Goal: Use online tool/utility: Utilize a website feature to perform a specific function

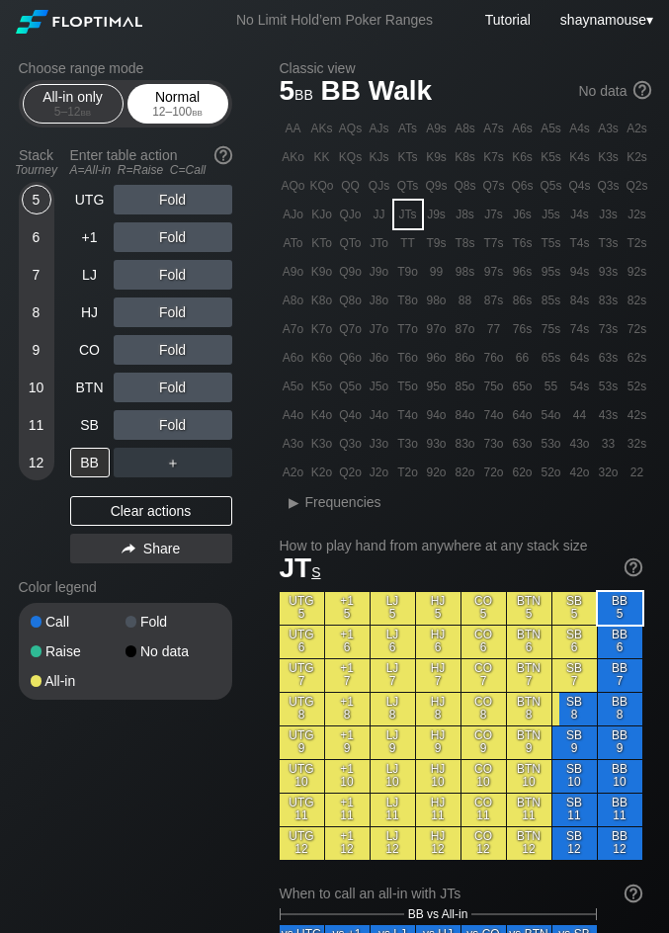
click at [183, 114] on div "12 – 100 bb" at bounding box center [177, 112] width 83 height 14
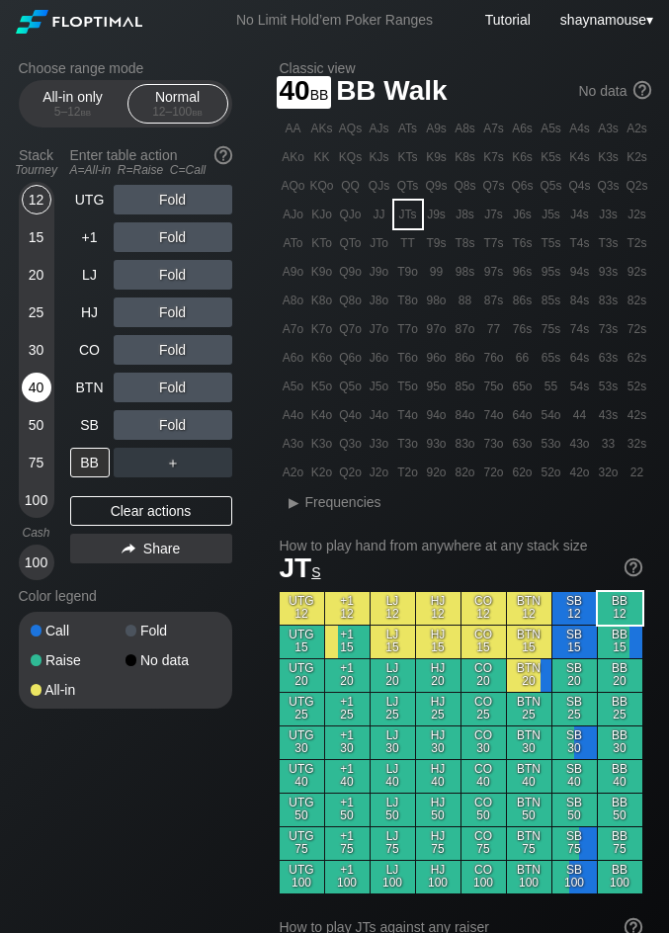
click at [44, 390] on div "40" at bounding box center [37, 388] width 30 height 30
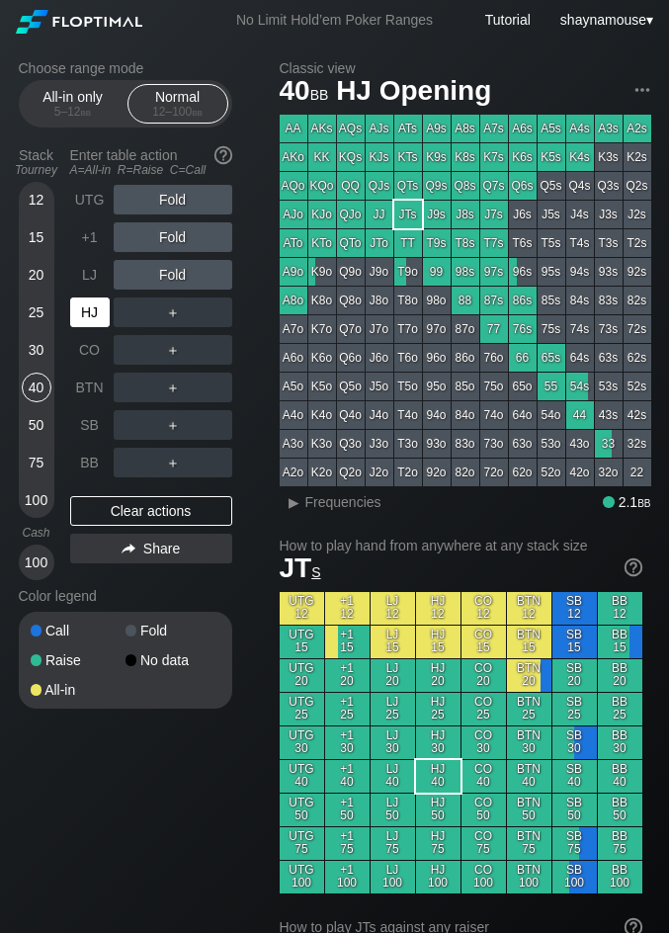
click at [80, 324] on div "HJ" at bounding box center [90, 313] width 40 height 30
drag, startPoint x: 170, startPoint y: 321, endPoint x: 138, endPoint y: 330, distance: 32.9
click at [169, 321] on div "R ✕" at bounding box center [172, 313] width 39 height 30
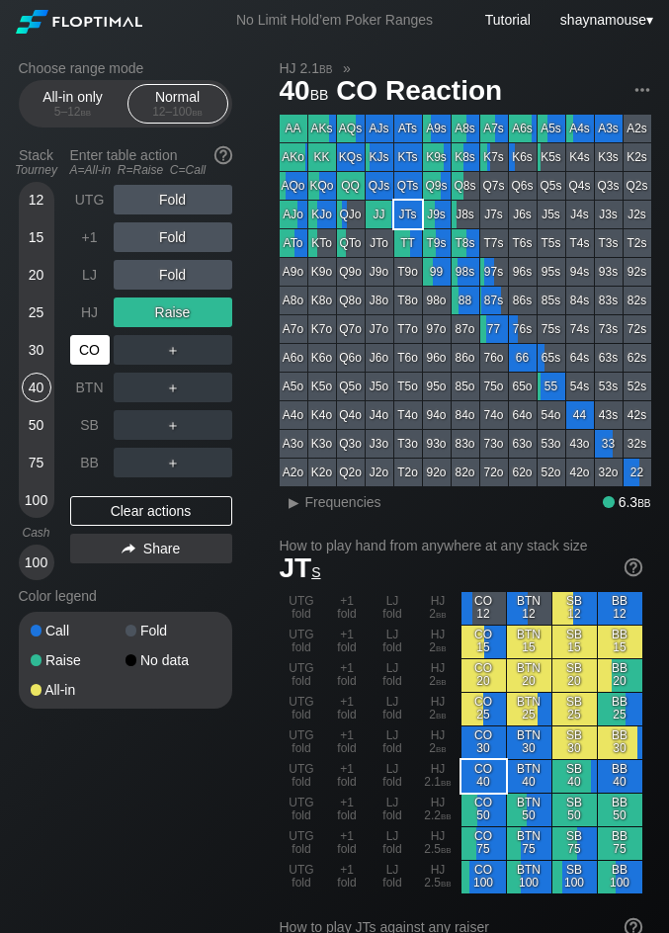
click at [94, 354] on div "CO" at bounding box center [90, 350] width 40 height 30
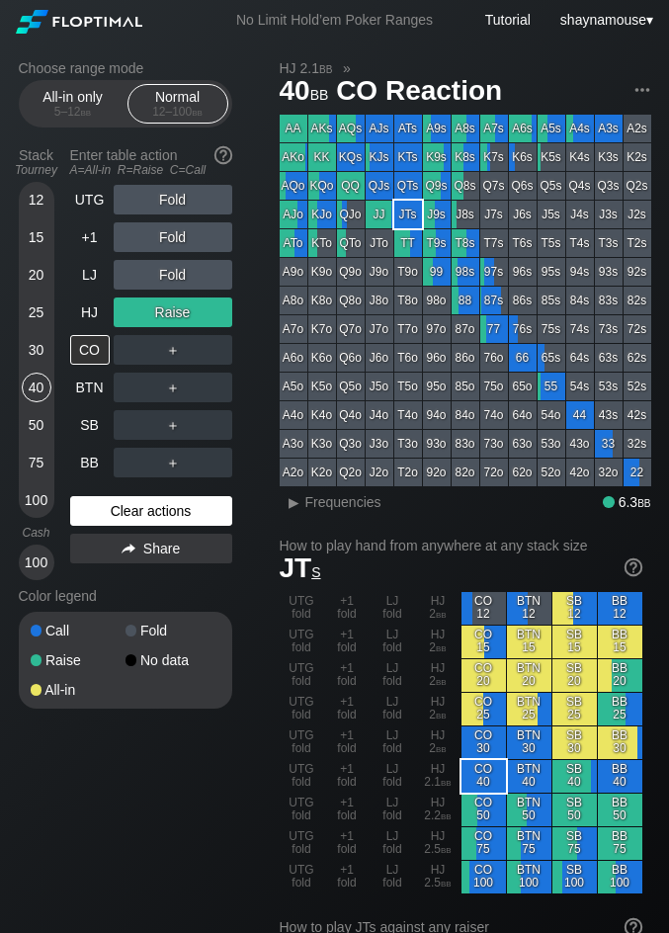
click at [159, 507] on div "Clear actions" at bounding box center [151, 511] width 162 height 30
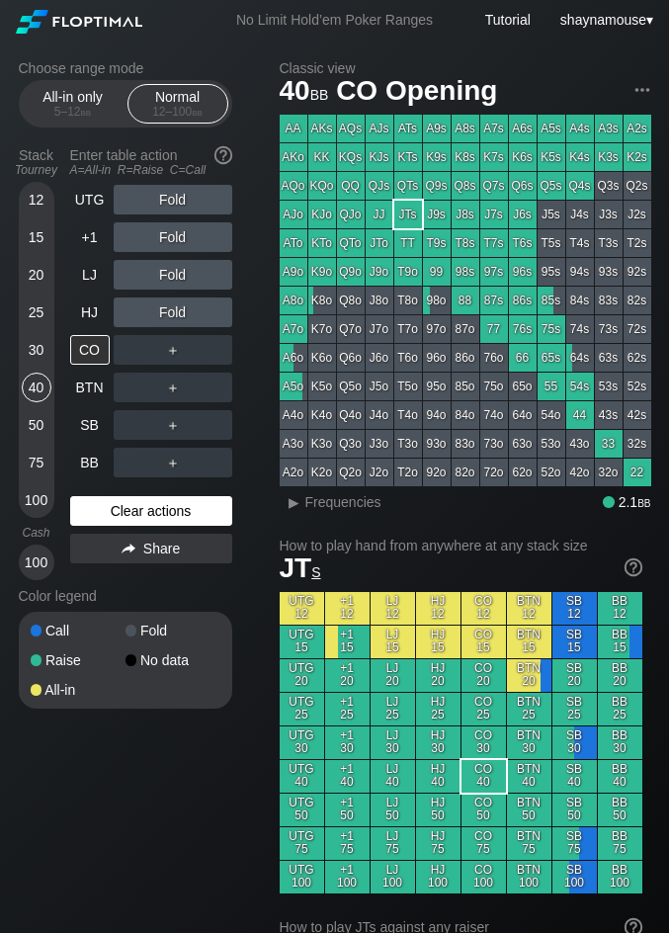
click at [159, 507] on div "Clear actions" at bounding box center [151, 511] width 162 height 30
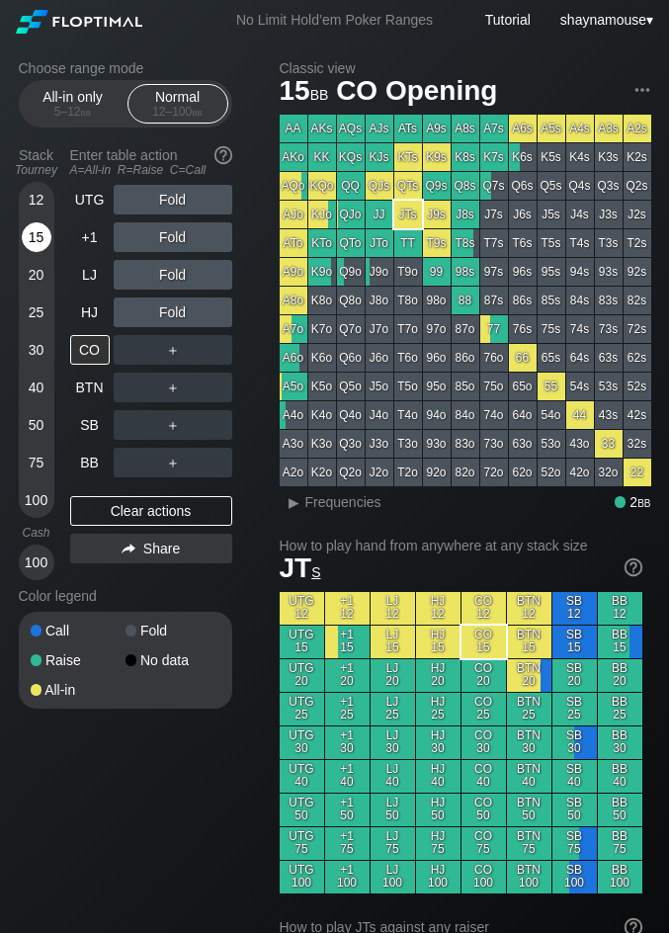
click at [34, 225] on div "15" at bounding box center [37, 237] width 30 height 30
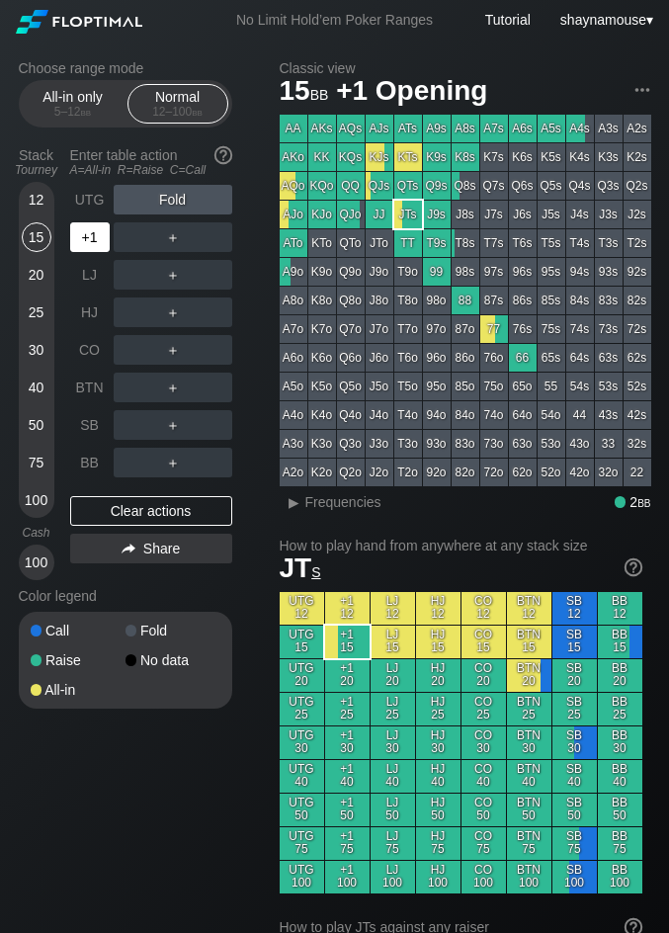
click at [89, 223] on div "+1" at bounding box center [90, 237] width 40 height 30
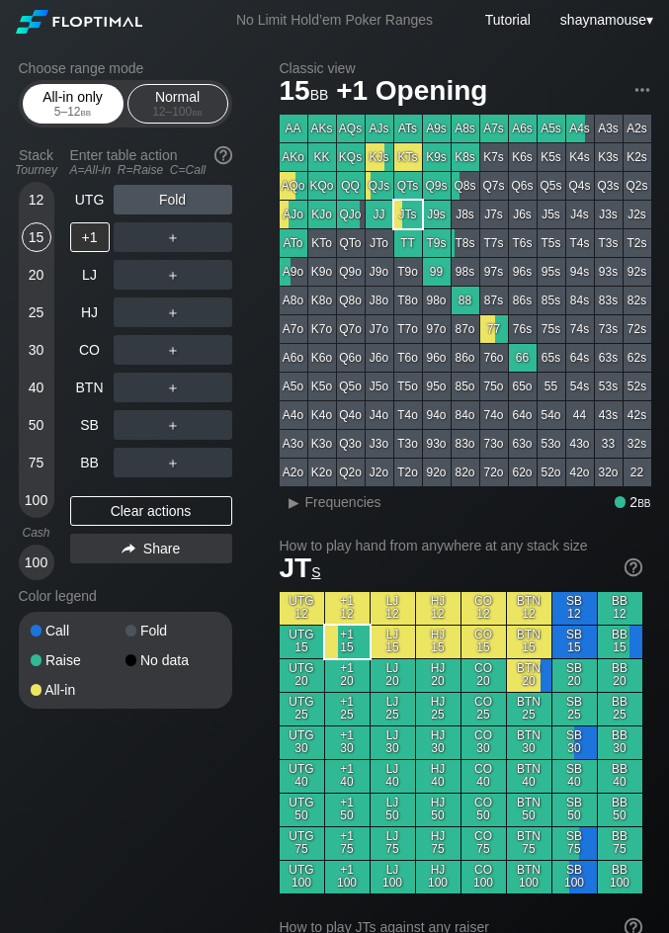
click at [44, 91] on div "All-in only 5 – 12 bb" at bounding box center [73, 104] width 91 height 38
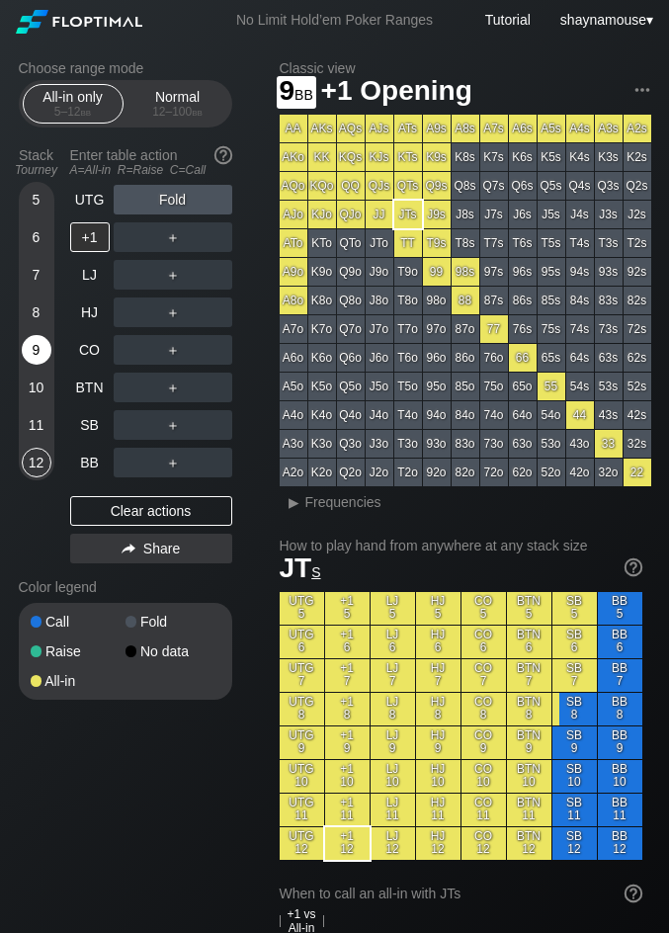
click at [46, 357] on div "9" at bounding box center [37, 350] width 30 height 30
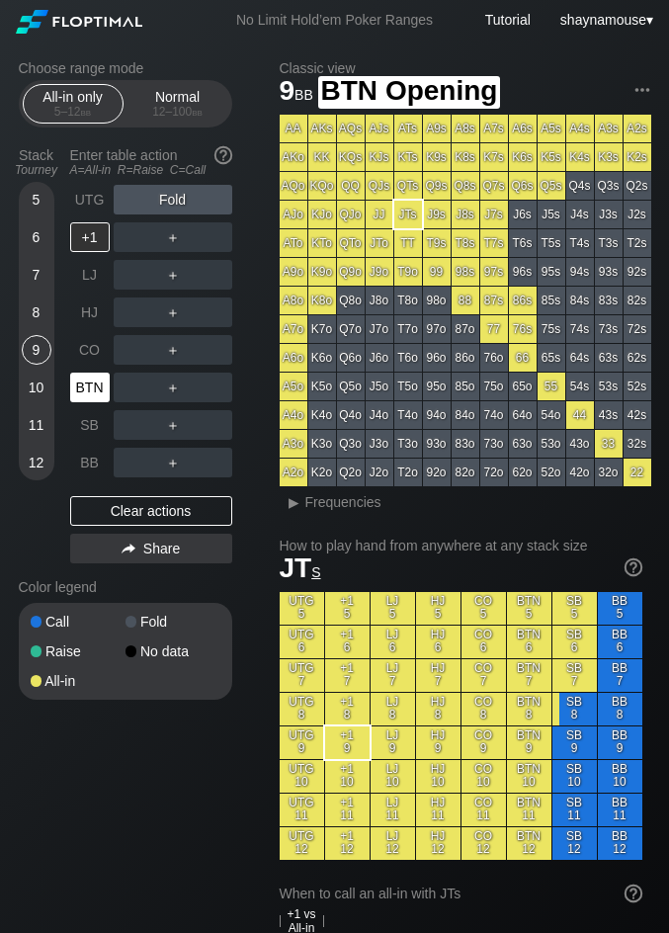
click at [73, 381] on div "BTN" at bounding box center [90, 388] width 40 height 30
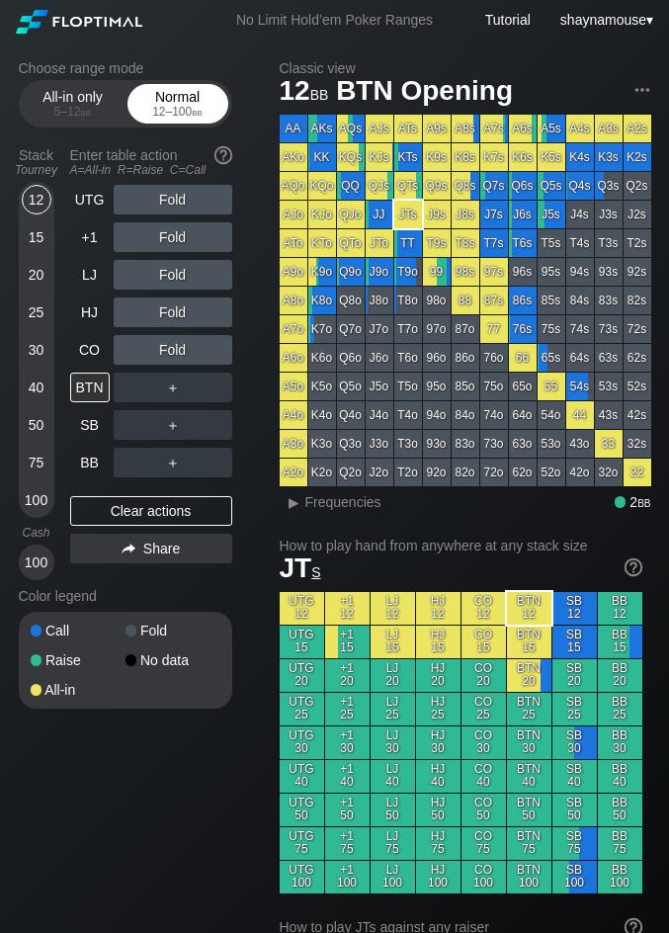
click at [195, 97] on div "Normal 12 – 100 bb" at bounding box center [177, 104] width 91 height 38
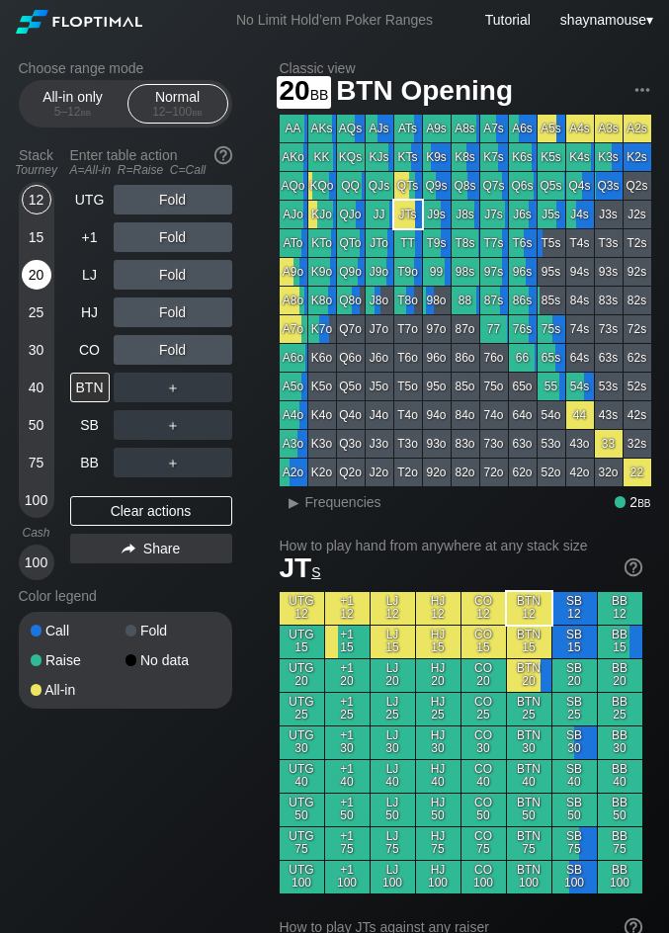
drag, startPoint x: 39, startPoint y: 274, endPoint x: 84, endPoint y: 206, distance: 82.0
click at [39, 275] on div "20" at bounding box center [37, 275] width 30 height 30
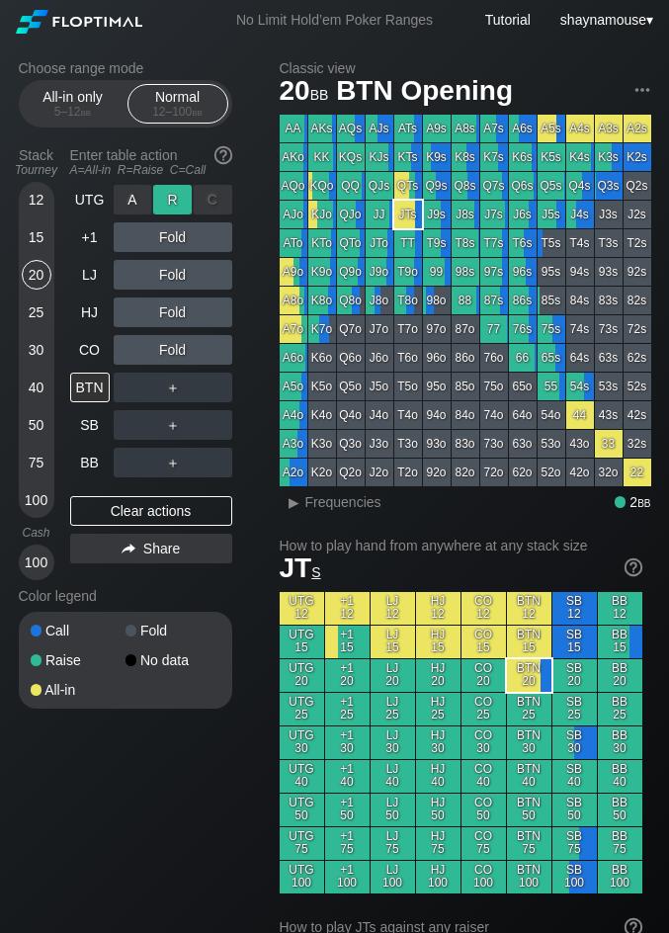
click at [184, 204] on div "R ✕" at bounding box center [172, 200] width 39 height 30
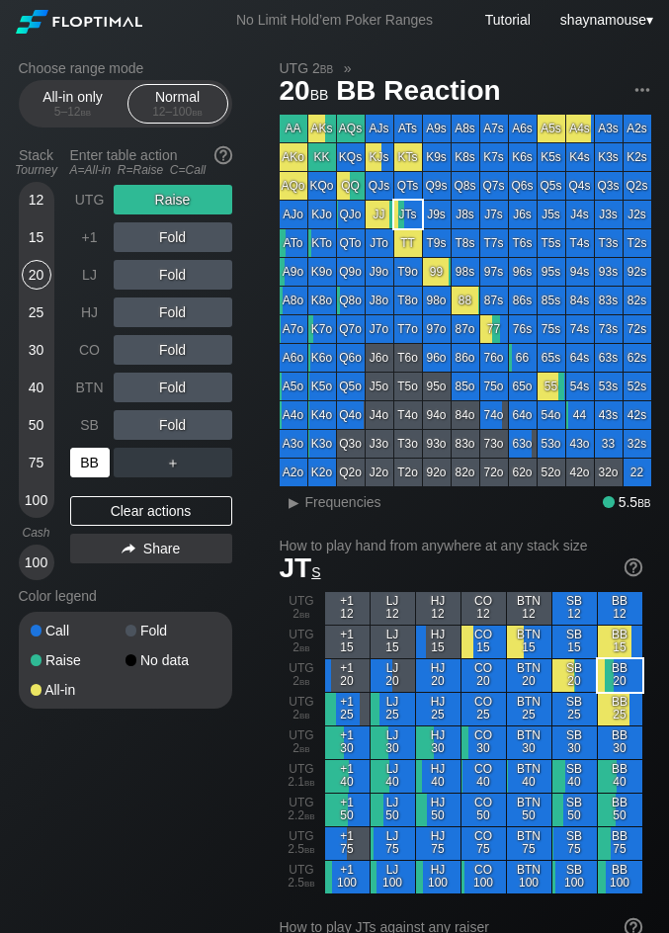
click at [79, 455] on div "BB" at bounding box center [90, 463] width 40 height 30
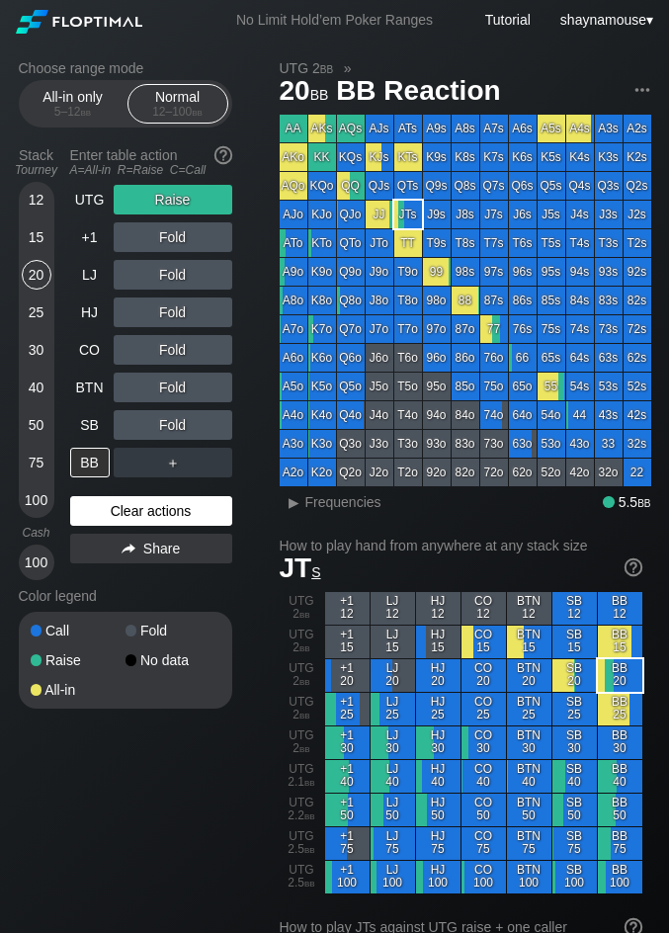
click at [159, 505] on div "Clear actions" at bounding box center [151, 511] width 162 height 30
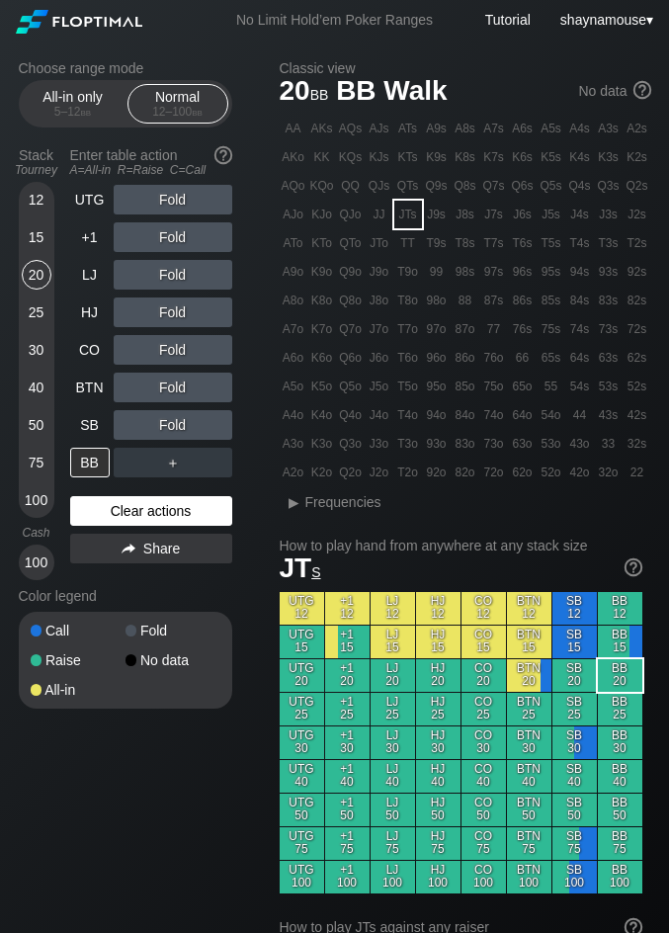
click at [158, 506] on div "Clear actions" at bounding box center [151, 511] width 162 height 30
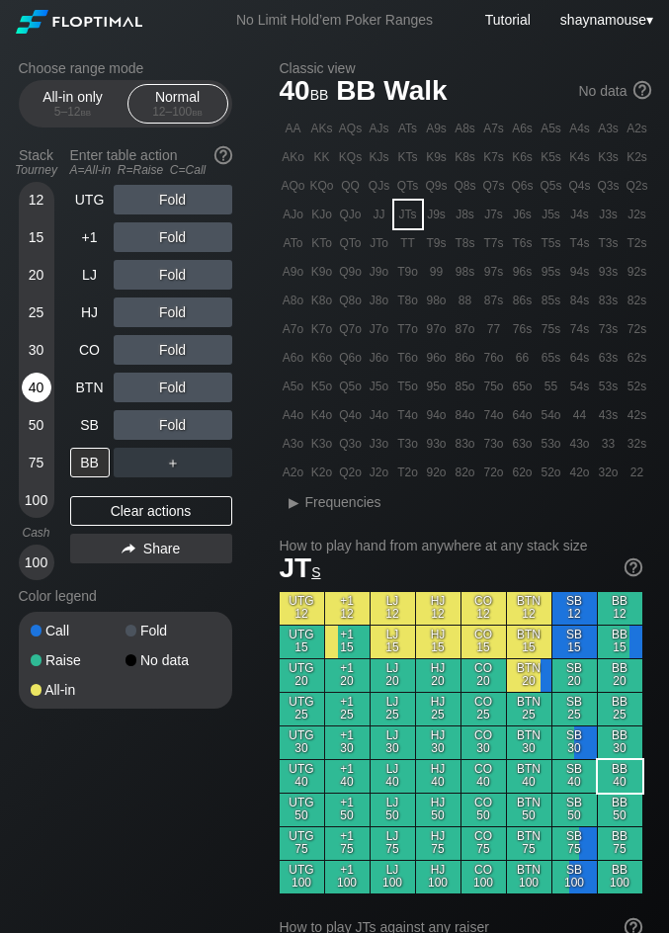
click at [37, 390] on div "40" at bounding box center [37, 388] width 30 height 30
click at [170, 272] on div "R ✕" at bounding box center [172, 275] width 39 height 30
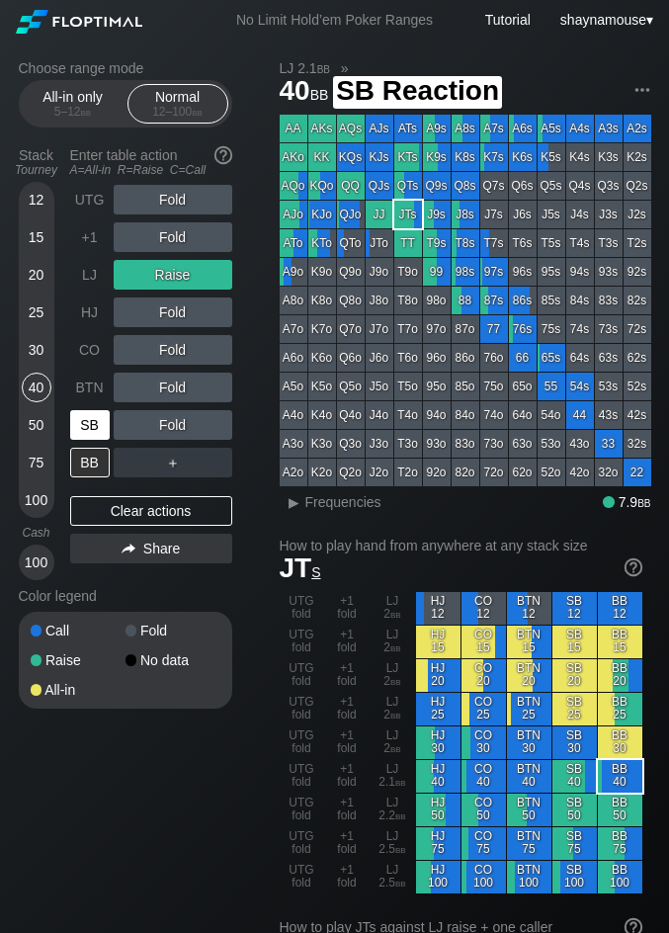
click at [91, 424] on div "SB" at bounding box center [90, 425] width 40 height 30
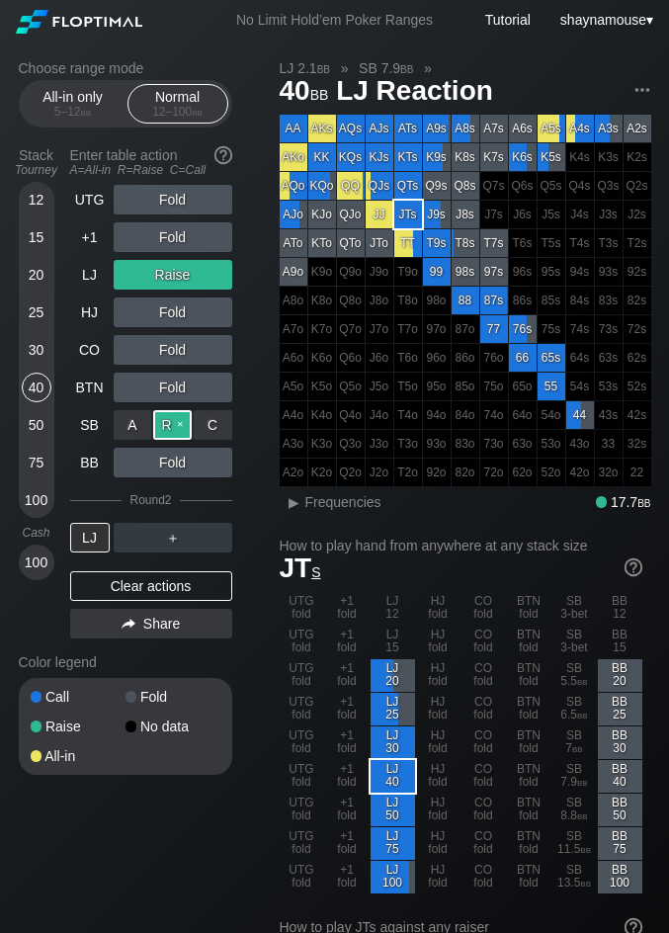
click at [178, 415] on div "R ✕" at bounding box center [172, 425] width 39 height 30
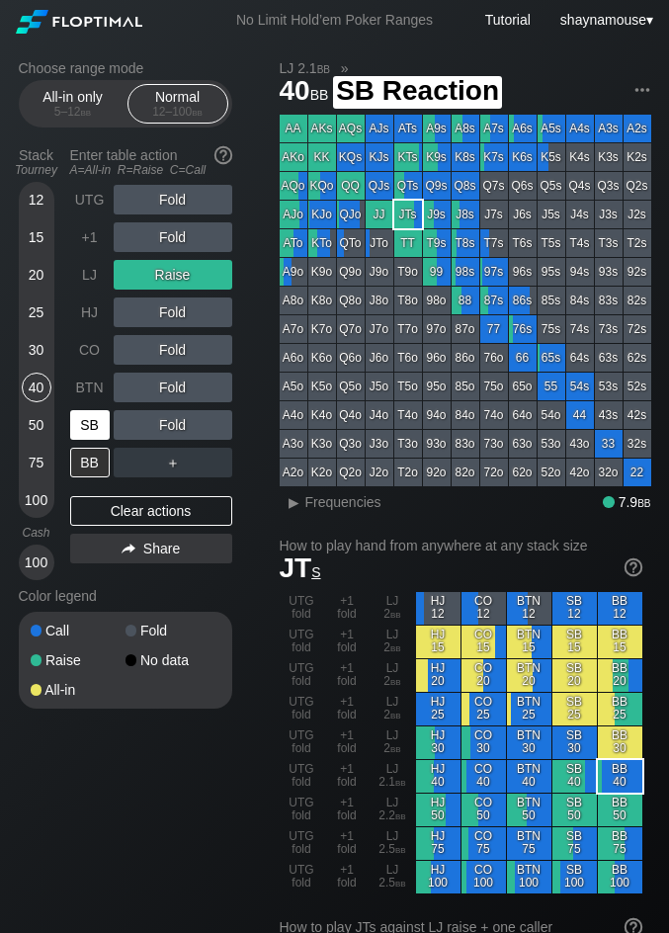
click at [87, 426] on div "SB" at bounding box center [90, 425] width 40 height 30
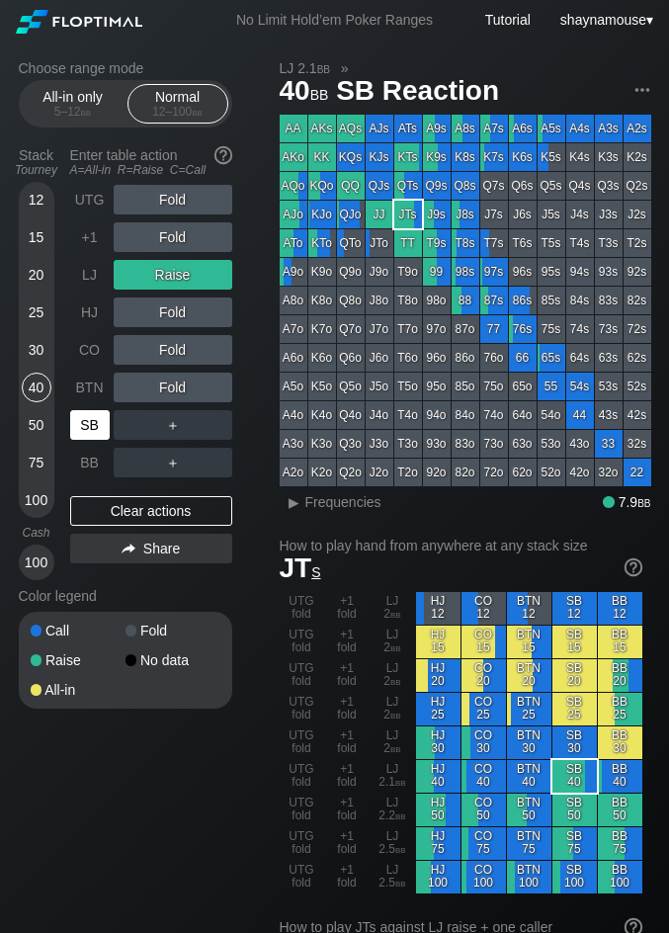
click at [87, 426] on div "SB" at bounding box center [90, 425] width 40 height 30
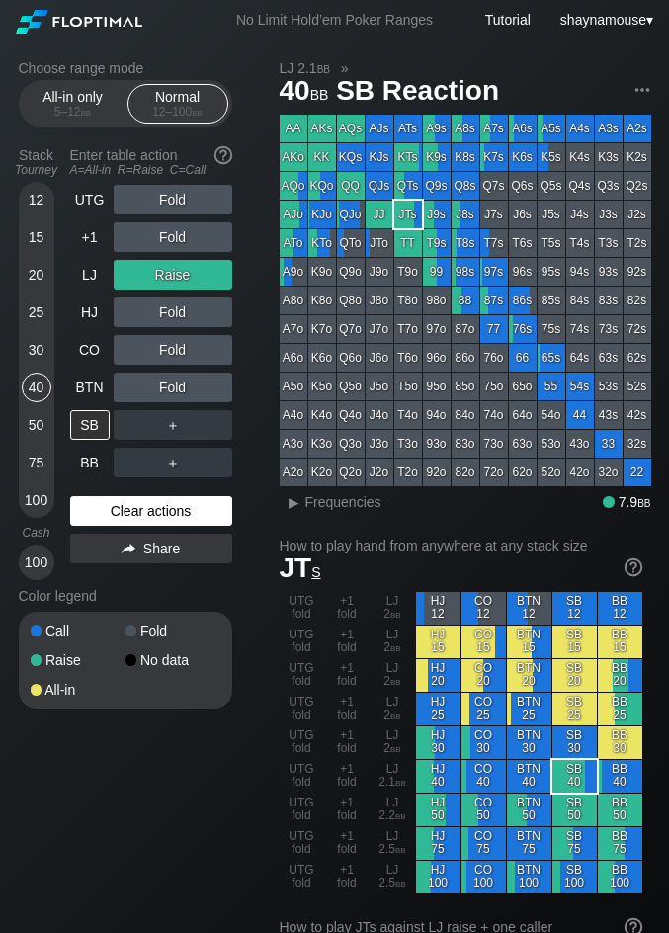
click at [122, 514] on div "Clear actions" at bounding box center [151, 511] width 162 height 30
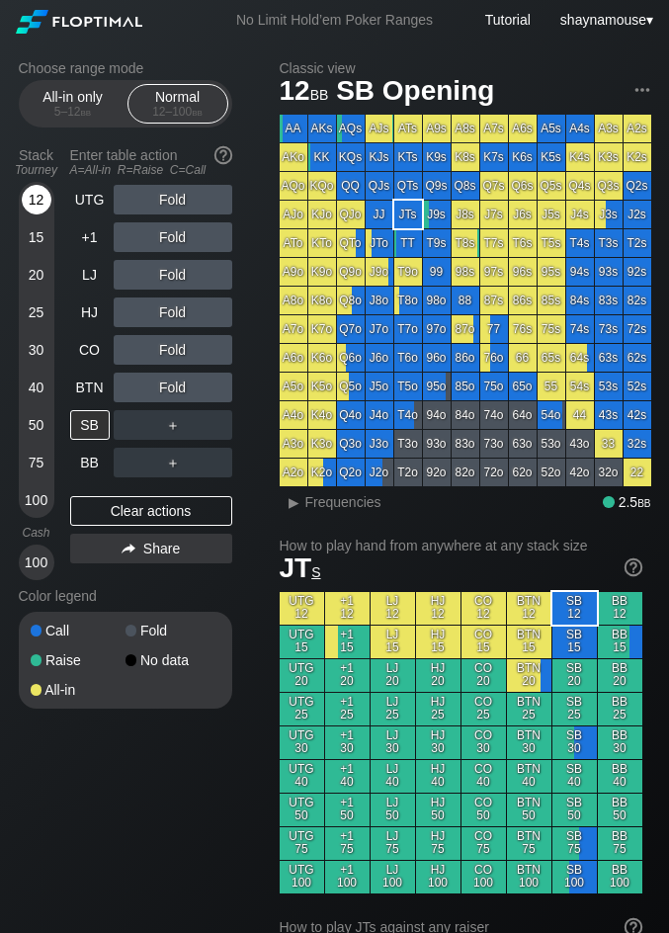
click at [45, 208] on div "12" at bounding box center [37, 200] width 30 height 30
click at [94, 420] on div "SB" at bounding box center [90, 425] width 40 height 30
click at [57, 91] on div "All-in only 5 – 12 bb" at bounding box center [73, 104] width 91 height 38
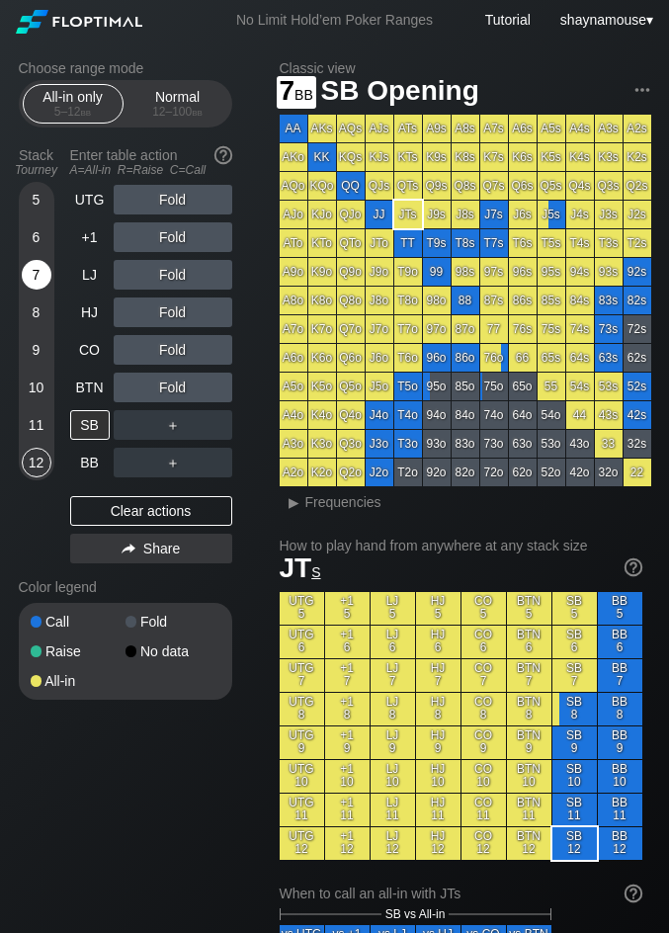
click at [35, 278] on div "7" at bounding box center [37, 275] width 30 height 30
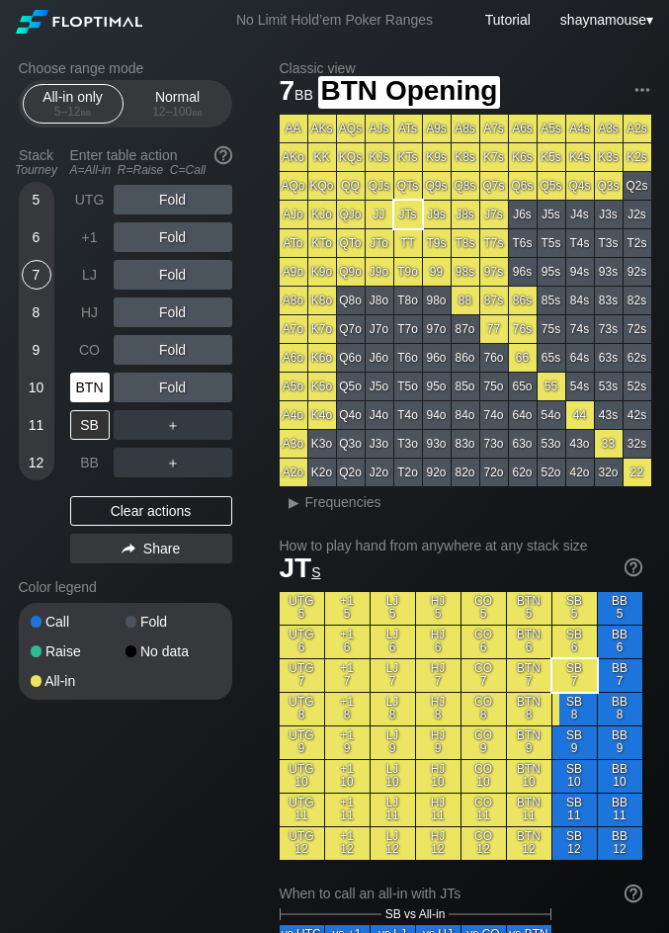
click at [81, 389] on div "BTN" at bounding box center [90, 388] width 40 height 30
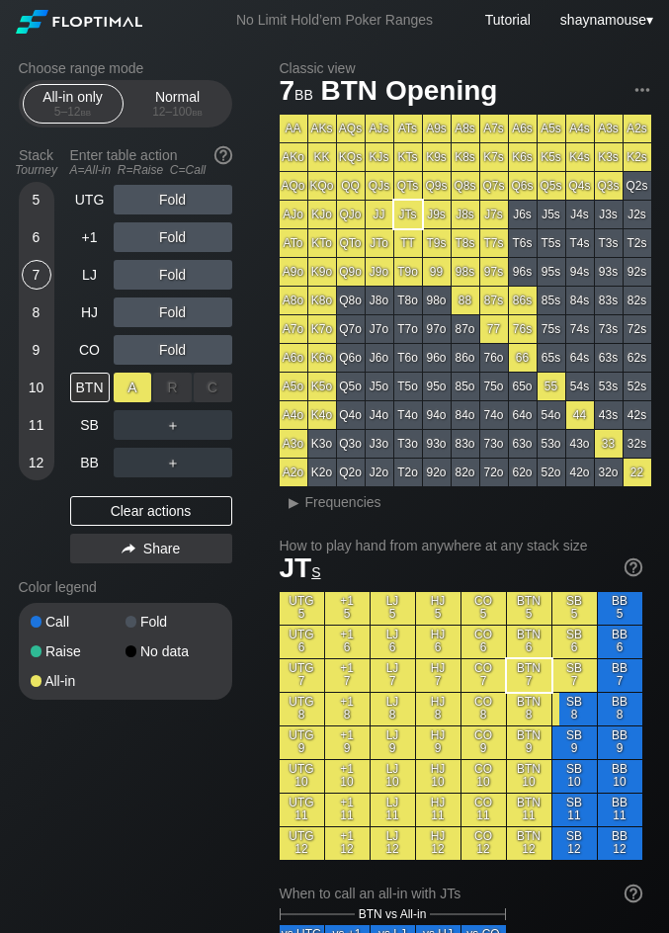
click at [121, 390] on div "A ✕" at bounding box center [133, 388] width 39 height 30
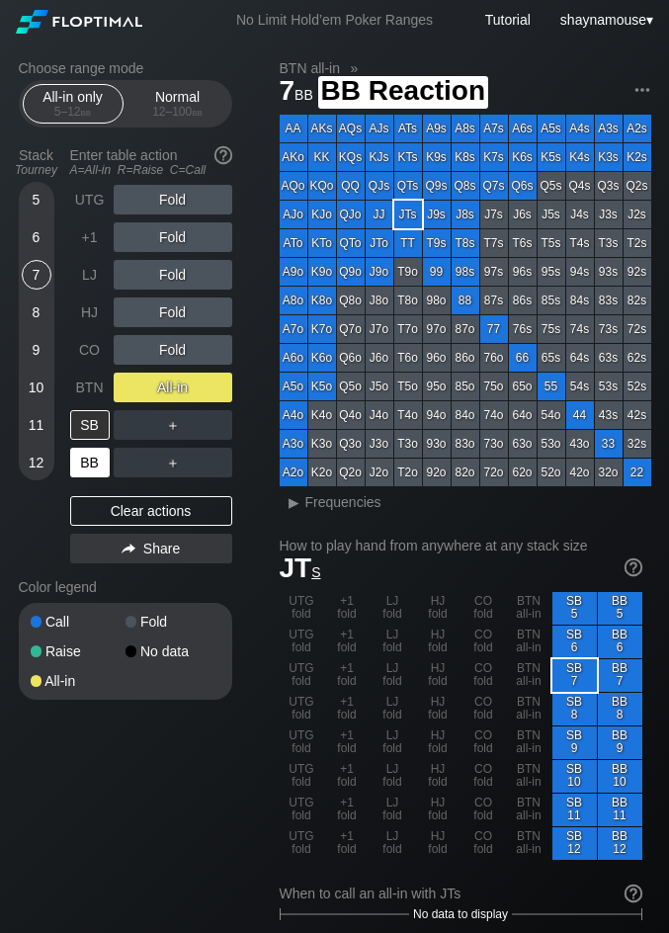
click at [89, 466] on div "BB" at bounding box center [90, 463] width 40 height 30
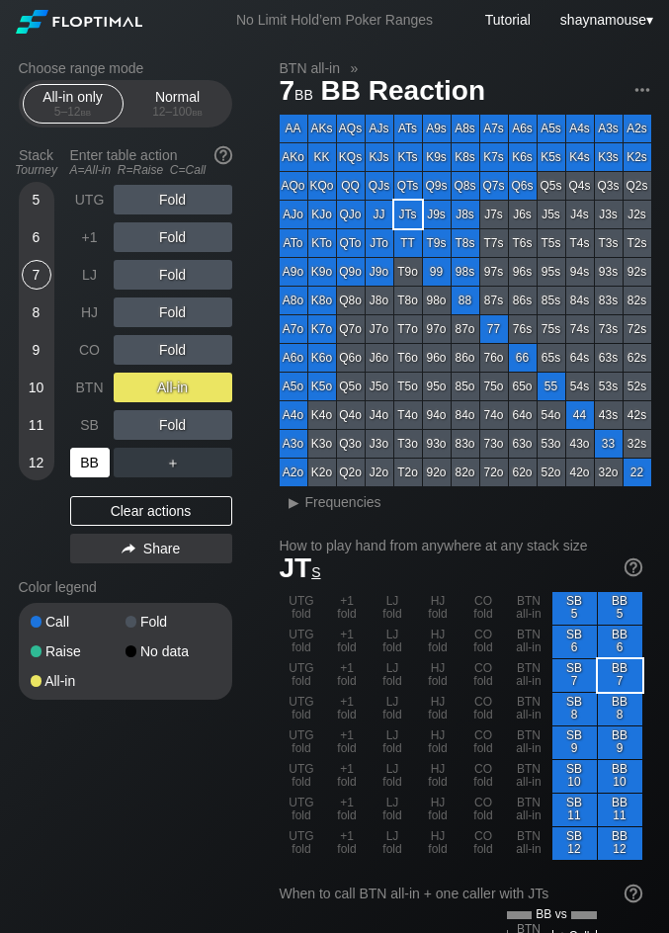
click at [89, 466] on div "BB" at bounding box center [90, 463] width 40 height 30
click at [102, 468] on div "BB" at bounding box center [90, 463] width 40 height 30
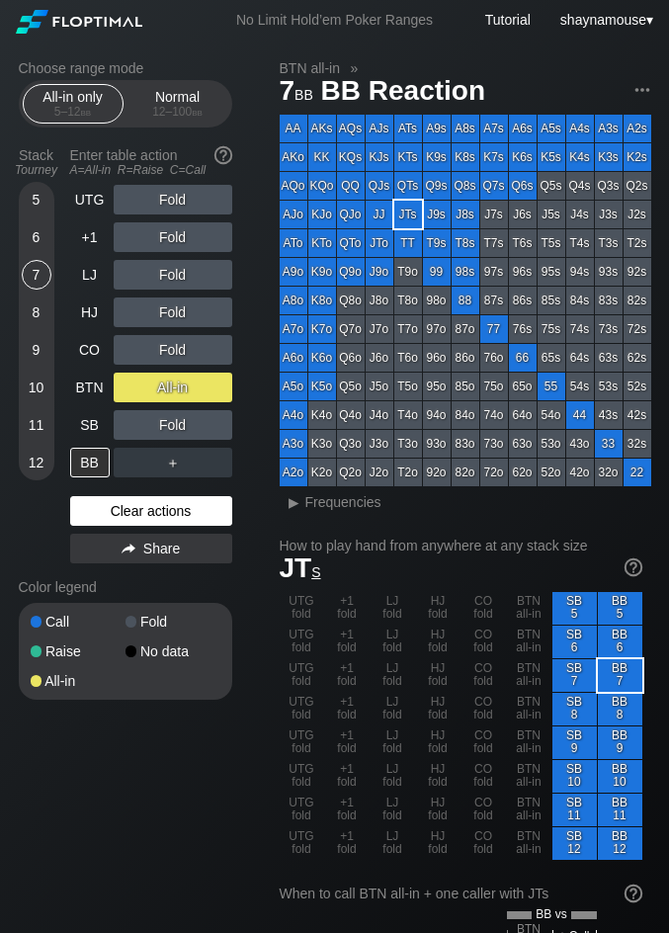
click at [149, 497] on div "UTG Fold +1 Fold LJ Fold HJ Fold CO Fold BTN All-in SB Fold BB ＋ Clear actions …" at bounding box center [151, 378] width 162 height 387
click at [154, 506] on div "Clear actions" at bounding box center [151, 511] width 162 height 30
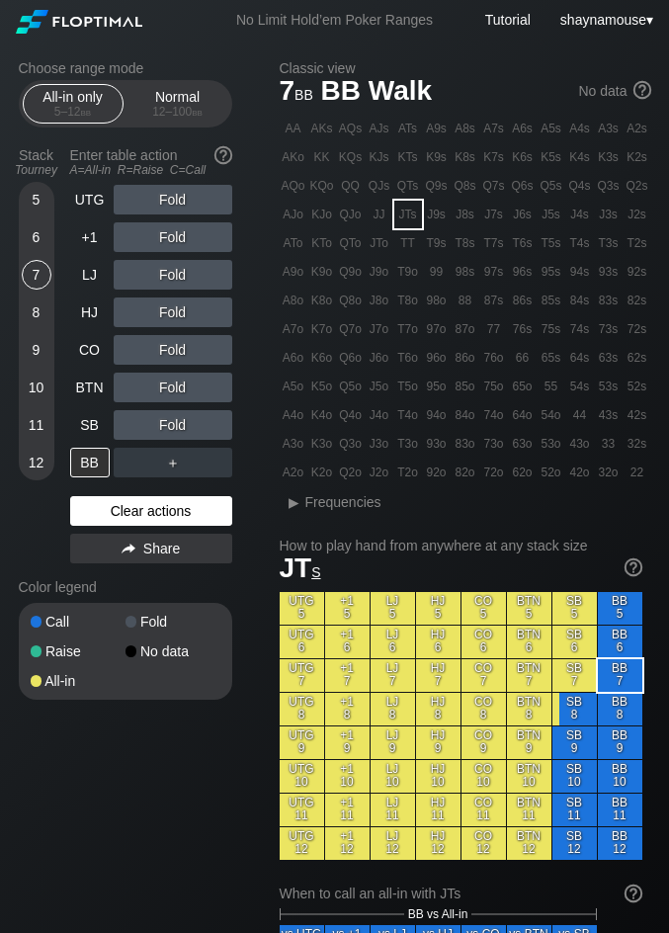
click at [154, 511] on div "Clear actions" at bounding box center [151, 511] width 162 height 30
click at [157, 523] on div "Clear actions" at bounding box center [151, 511] width 162 height 30
click at [191, 127] on section "Choose range mode All-in only 5 – 12 bb Normal 12 – 100 bb Stack Tourney Enter …" at bounding box center [126, 380] width 214 height 640
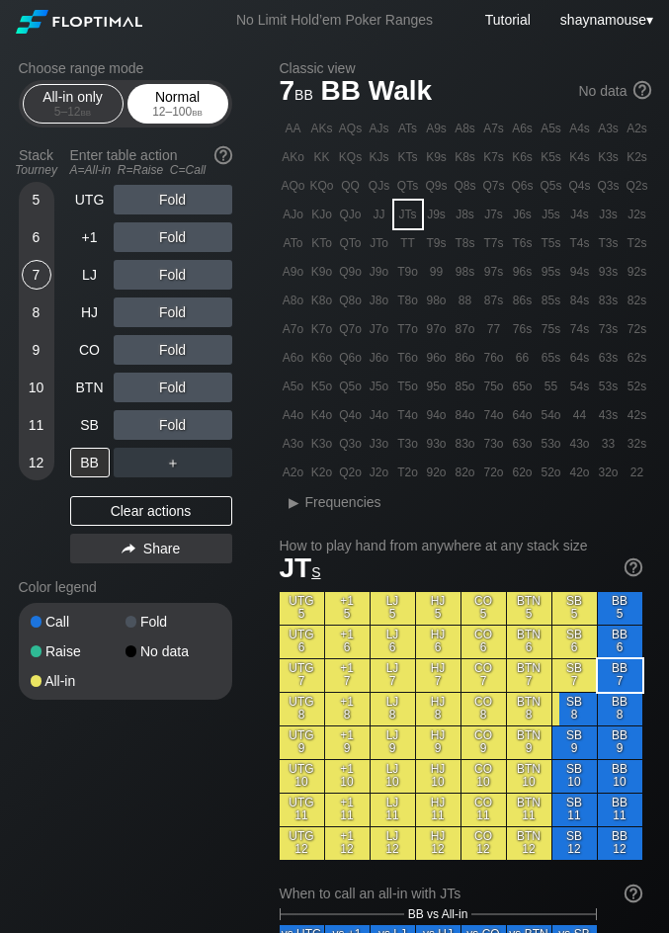
click at [193, 97] on div "Normal 12 – 100 bb" at bounding box center [177, 104] width 91 height 38
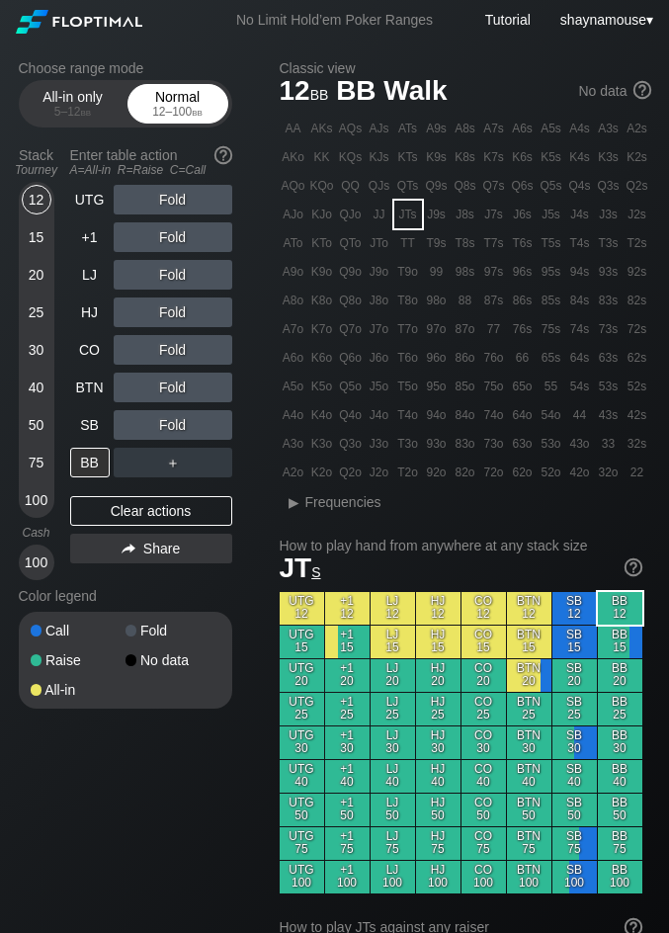
click at [193, 108] on span "bb" at bounding box center [197, 112] width 11 height 14
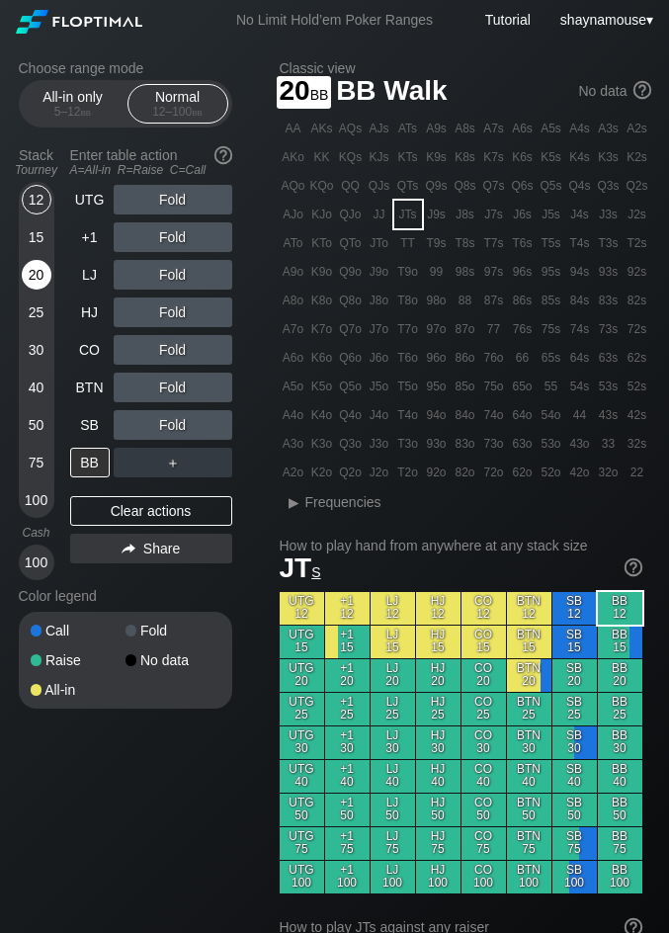
click at [38, 279] on div "20" at bounding box center [37, 275] width 30 height 30
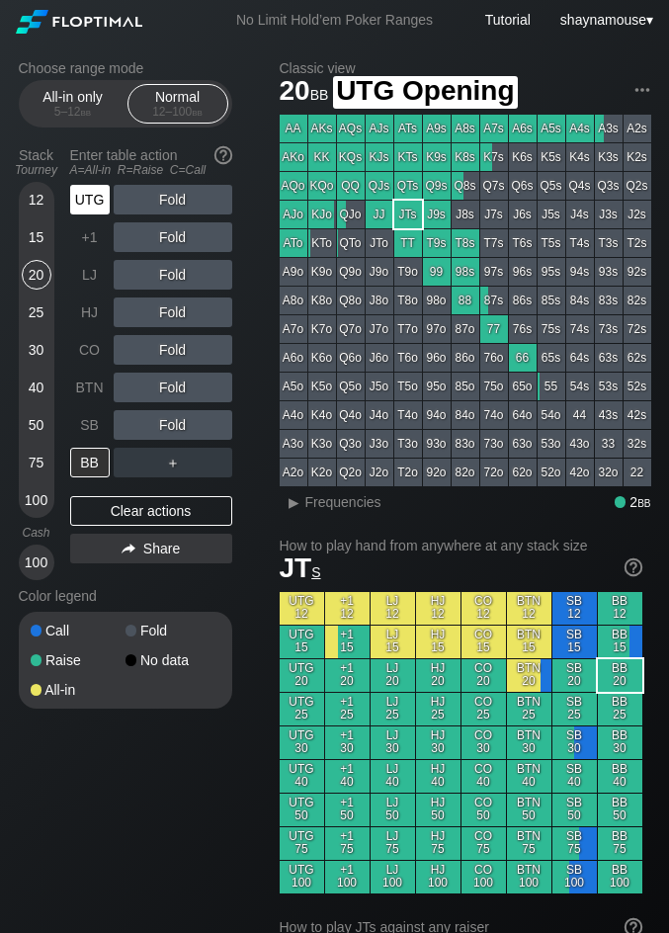
click at [104, 201] on div "UTG" at bounding box center [90, 200] width 40 height 30
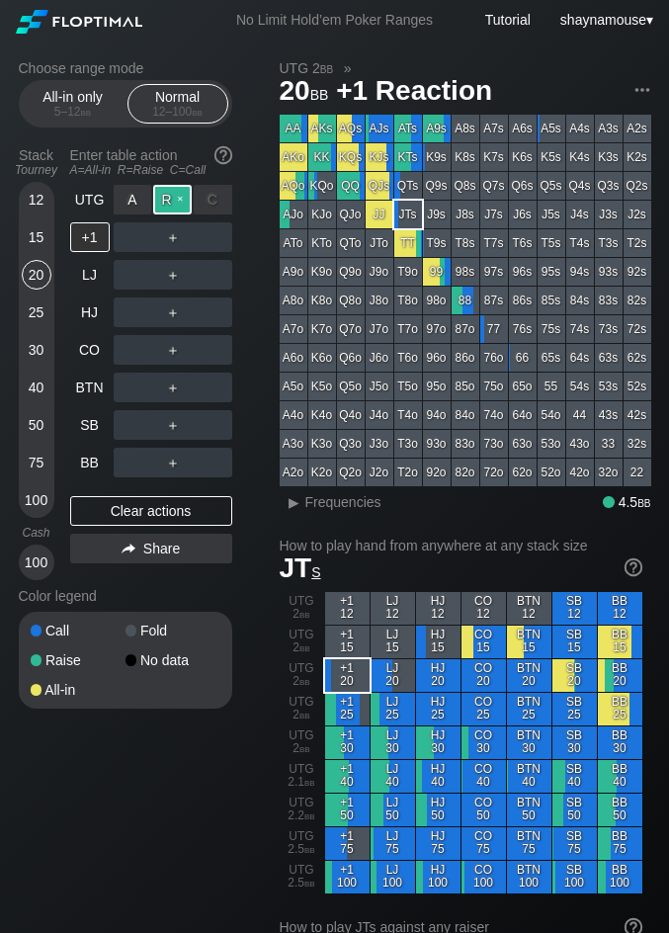
click at [173, 193] on div "R ✕" at bounding box center [172, 200] width 39 height 30
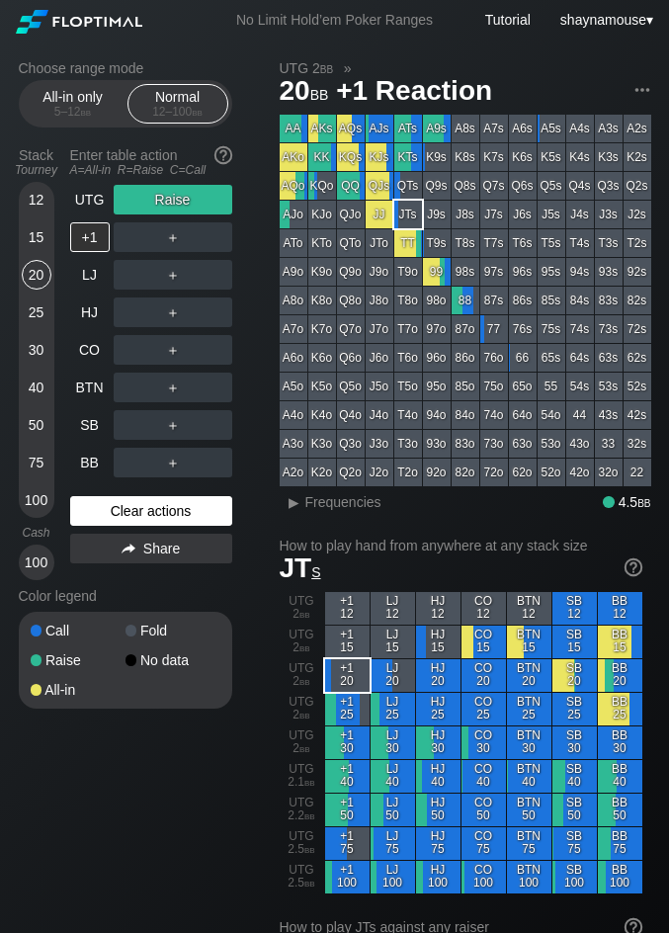
click at [150, 511] on div "Clear actions" at bounding box center [151, 511] width 162 height 30
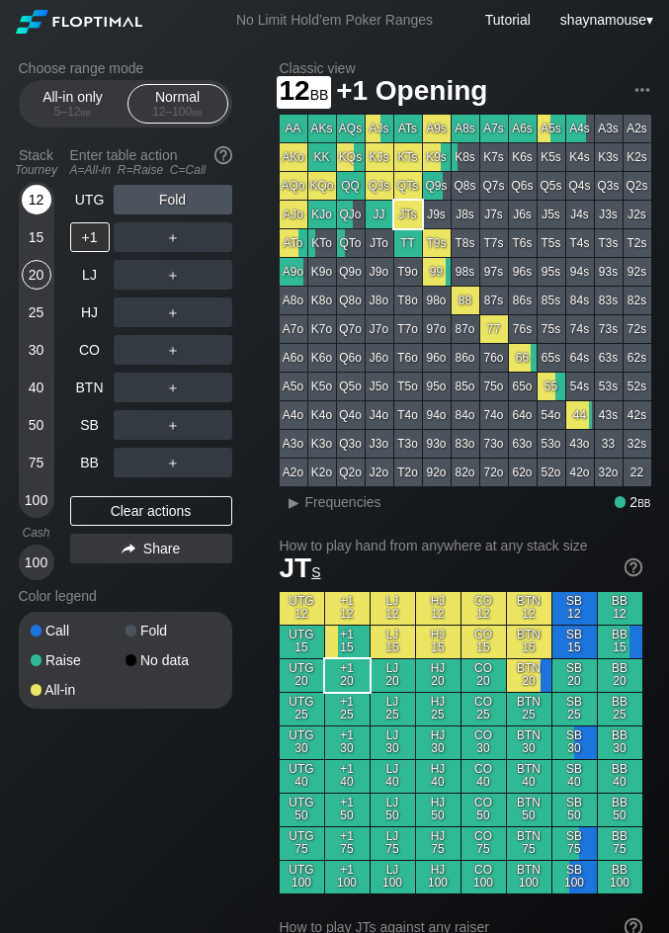
click at [31, 190] on div "12" at bounding box center [37, 200] width 30 height 30
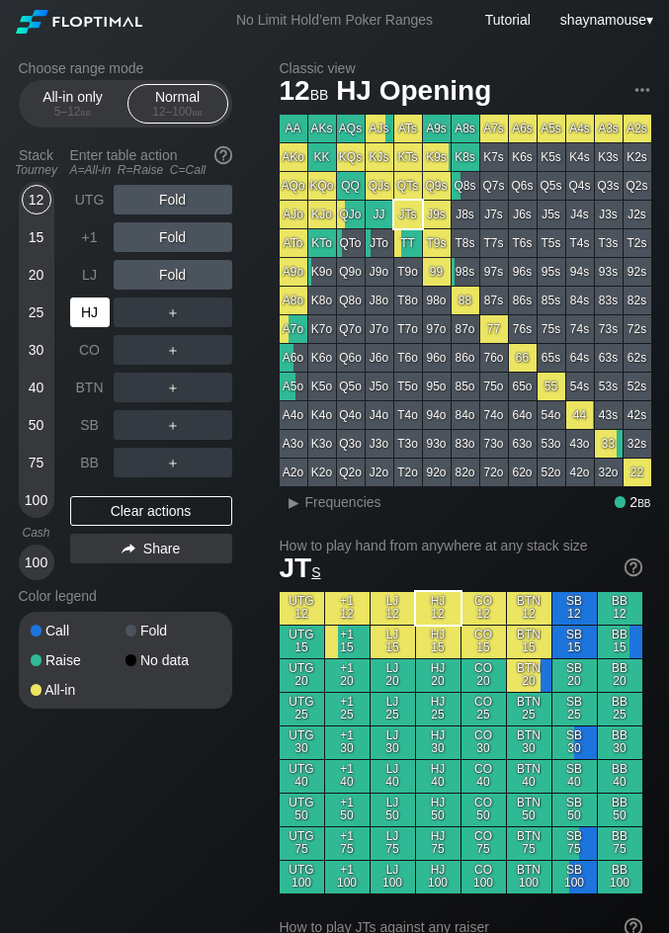
click at [91, 312] on div "HJ" at bounding box center [90, 313] width 40 height 30
click at [168, 313] on div "R ✕" at bounding box center [172, 313] width 39 height 30
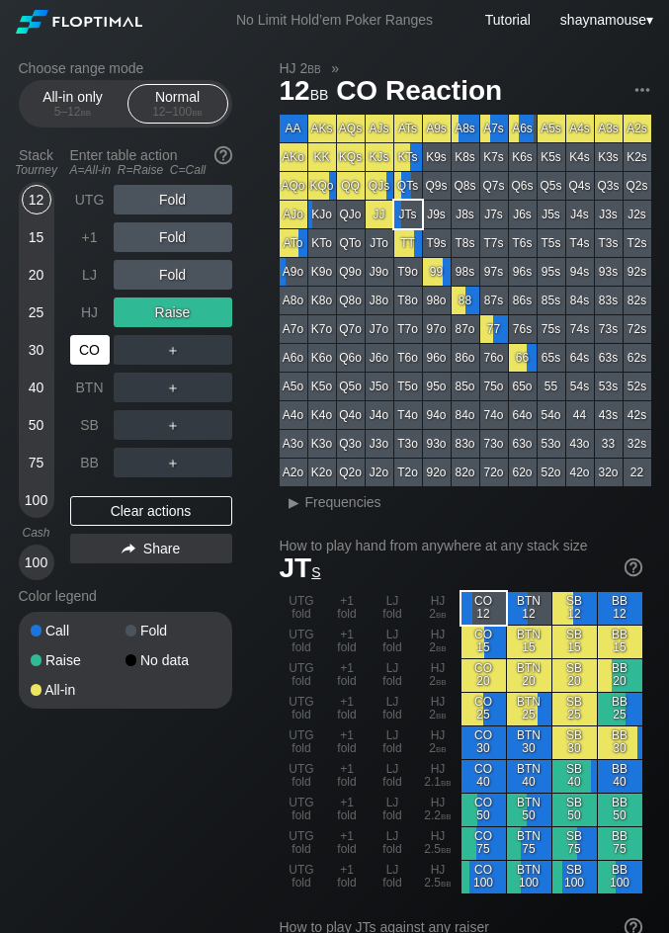
click at [81, 351] on div "CO" at bounding box center [90, 350] width 40 height 30
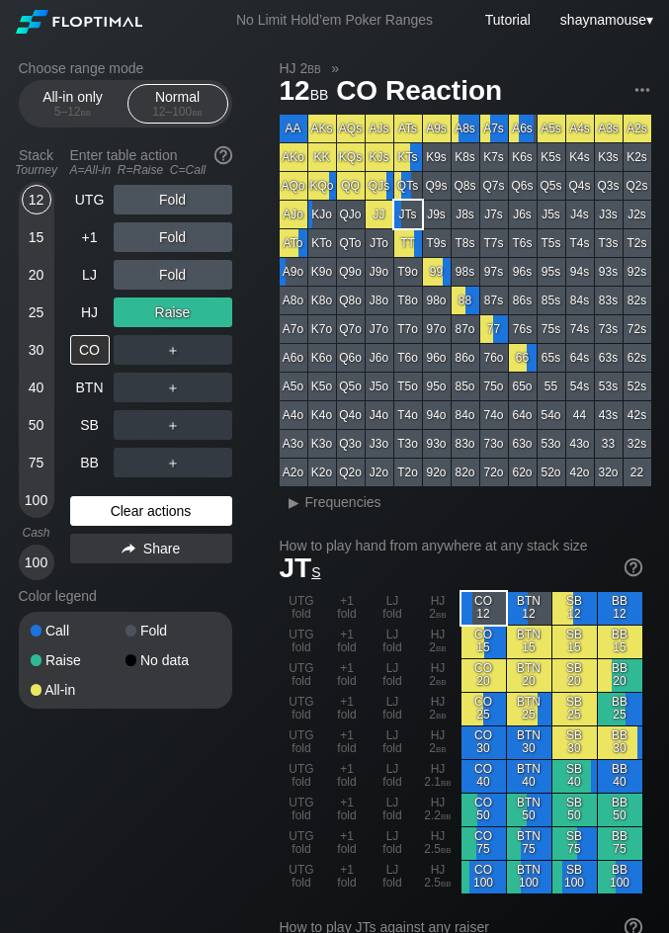
click at [178, 521] on div "Clear actions" at bounding box center [151, 511] width 162 height 30
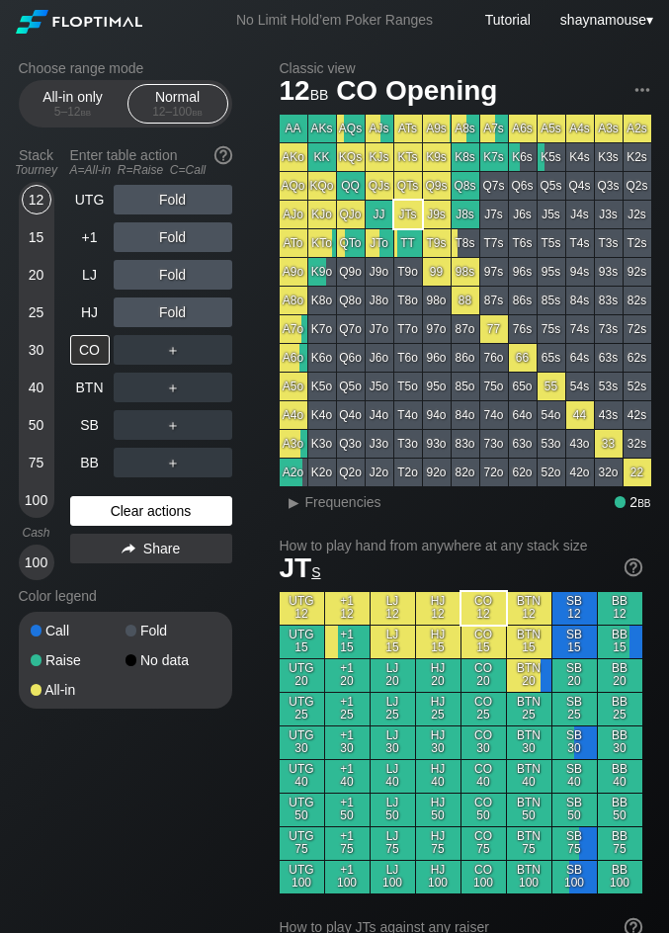
click at [178, 521] on div "Clear actions" at bounding box center [151, 511] width 162 height 30
